Goal: Information Seeking & Learning: Learn about a topic

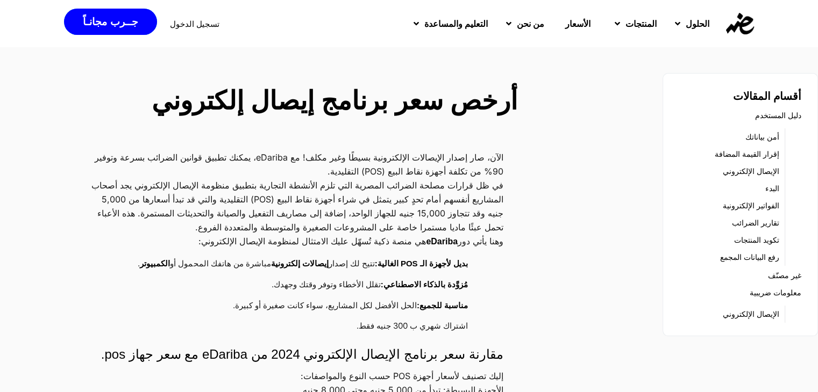
click at [755, 317] on link "الإيصال الإلكتروني" at bounding box center [751, 314] width 56 height 15
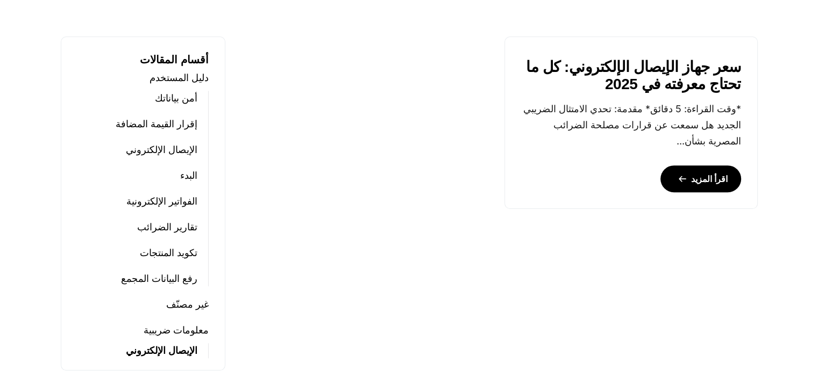
scroll to position [538, 0]
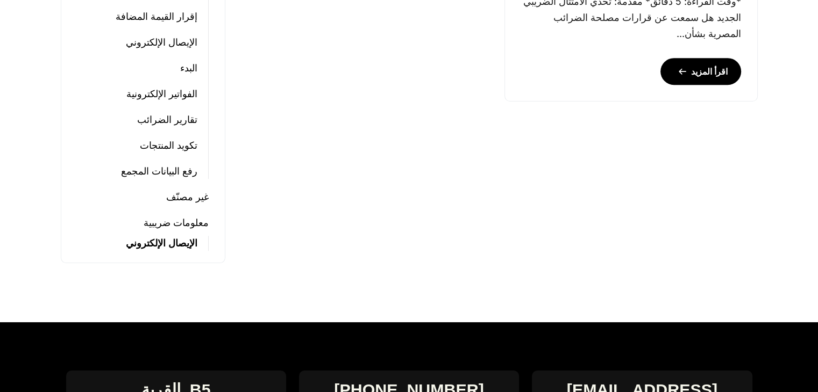
click at [174, 243] on link "الإيصال الإلكتروني" at bounding box center [162, 243] width 72 height 15
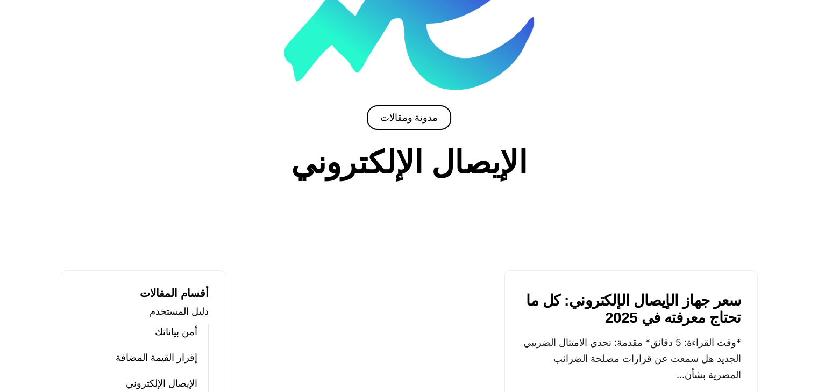
scroll to position [269, 0]
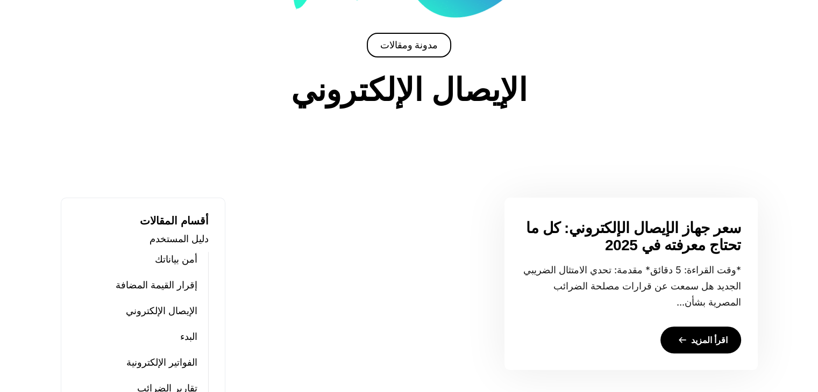
click at [684, 341] on link "اقرأ المزيد" at bounding box center [700, 340] width 81 height 27
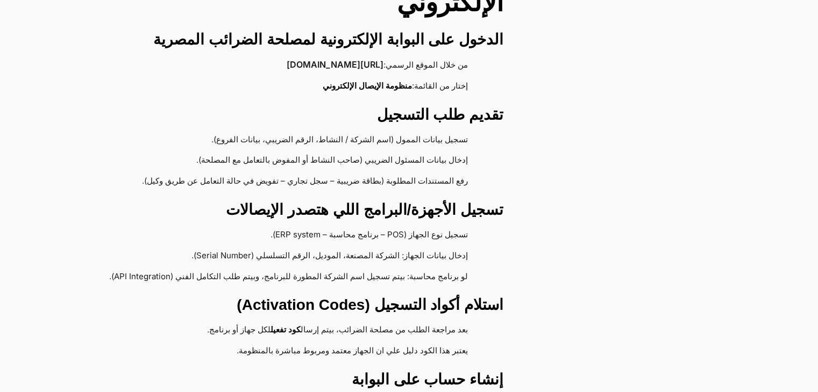
scroll to position [4462, 0]
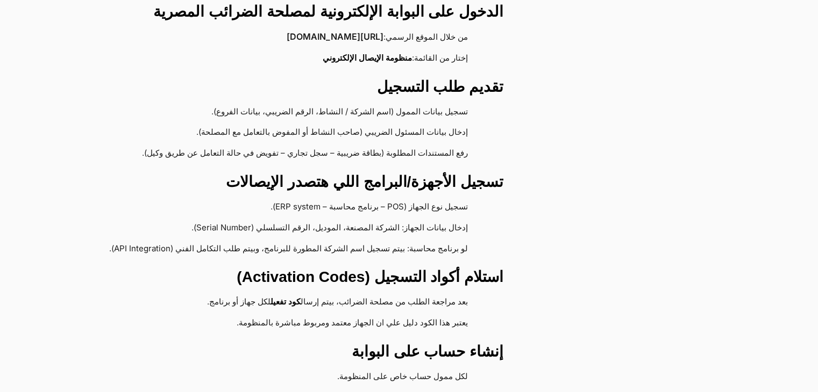
click at [278, 268] on h3 "استلام أكواد التسجيل (Activation Codes)" at bounding box center [295, 277] width 415 height 19
click at [335, 268] on h3 "استلام أكواد التسجيل (Activation Codes)" at bounding box center [295, 277] width 415 height 19
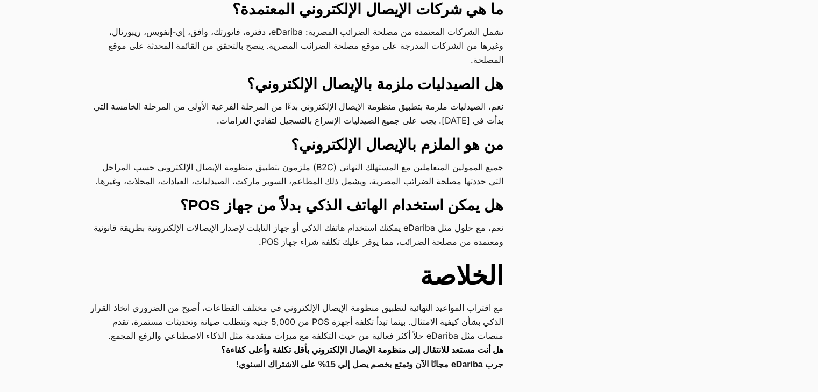
scroll to position [6613, 0]
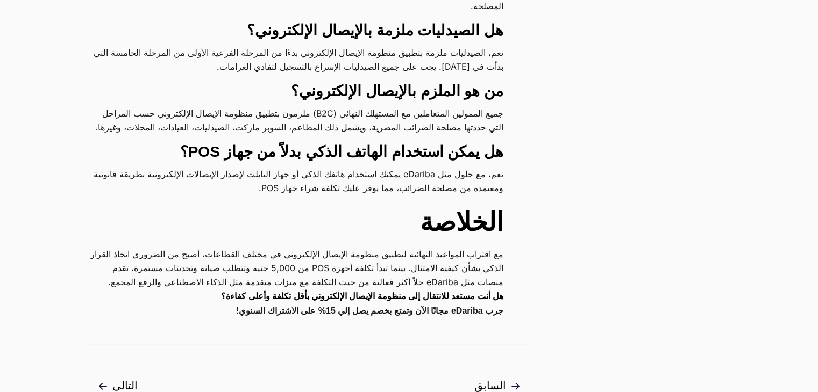
click at [261, 247] on p "مع اقتراب المواعيد النهائية لتطبيق منظومة الإيصال الإلكتروني في مختلف القطاعات،…" at bounding box center [295, 268] width 415 height 42
click at [226, 247] on p "مع اقتراب المواعيد النهائية لتطبيق منظومة الإيصال الإلكتروني في مختلف القطاعات،…" at bounding box center [295, 268] width 415 height 42
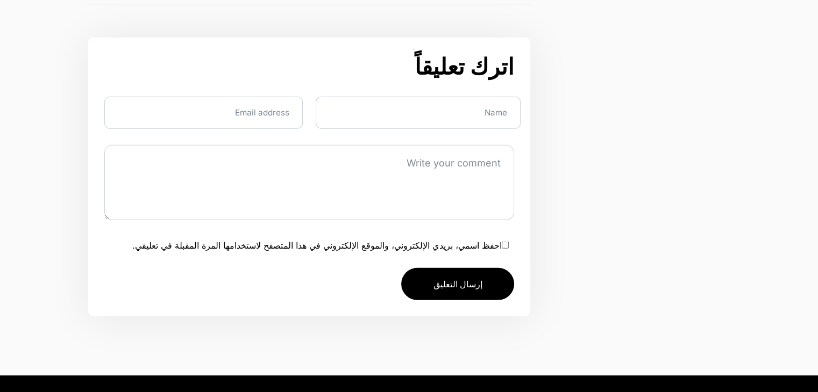
scroll to position [7043, 0]
